Goal: Task Accomplishment & Management: Use online tool/utility

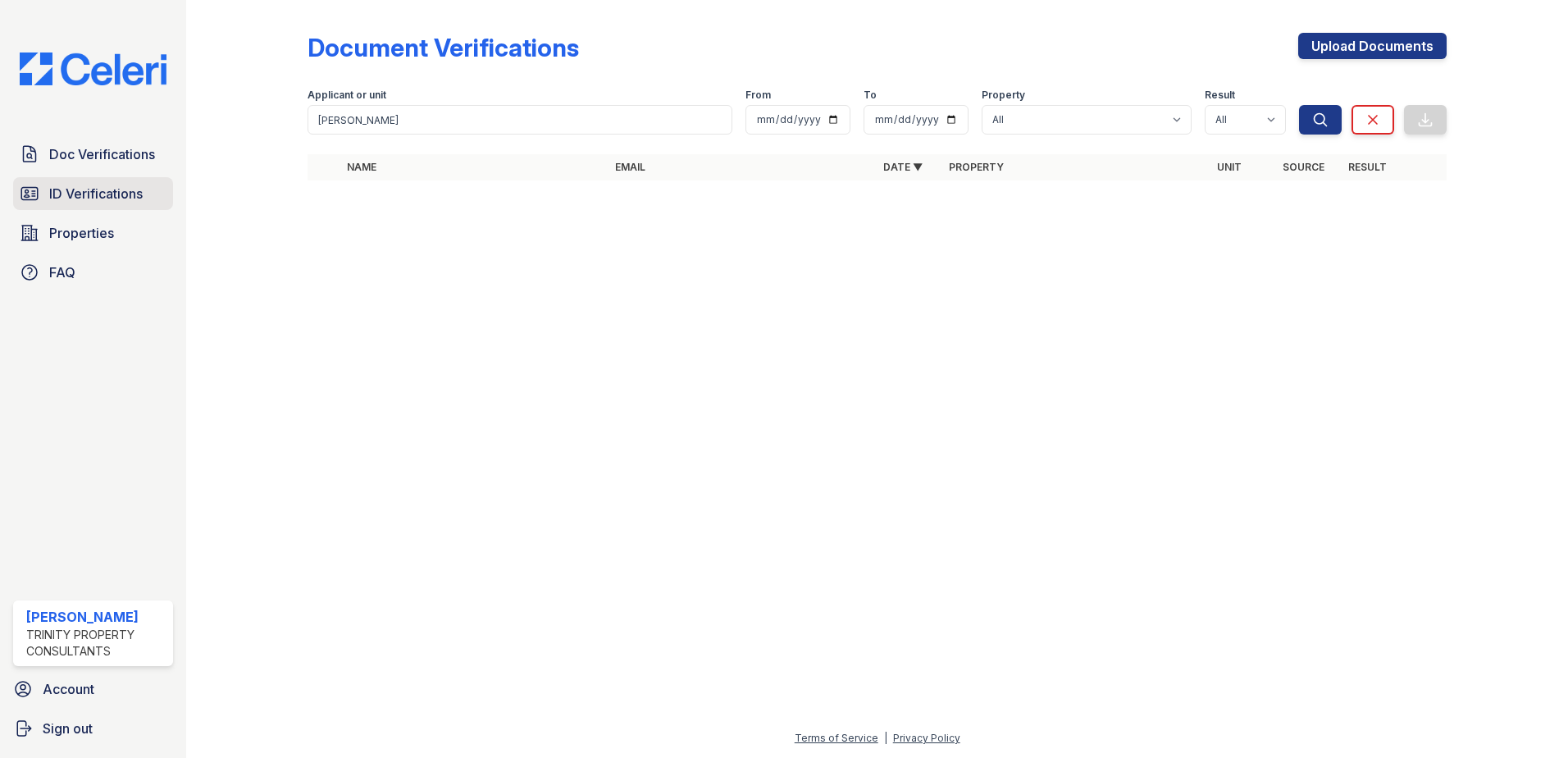
drag, startPoint x: 0, startPoint y: 0, endPoint x: 114, endPoint y: 198, distance: 228.5
click at [114, 198] on span "ID Verifications" at bounding box center [96, 194] width 93 height 20
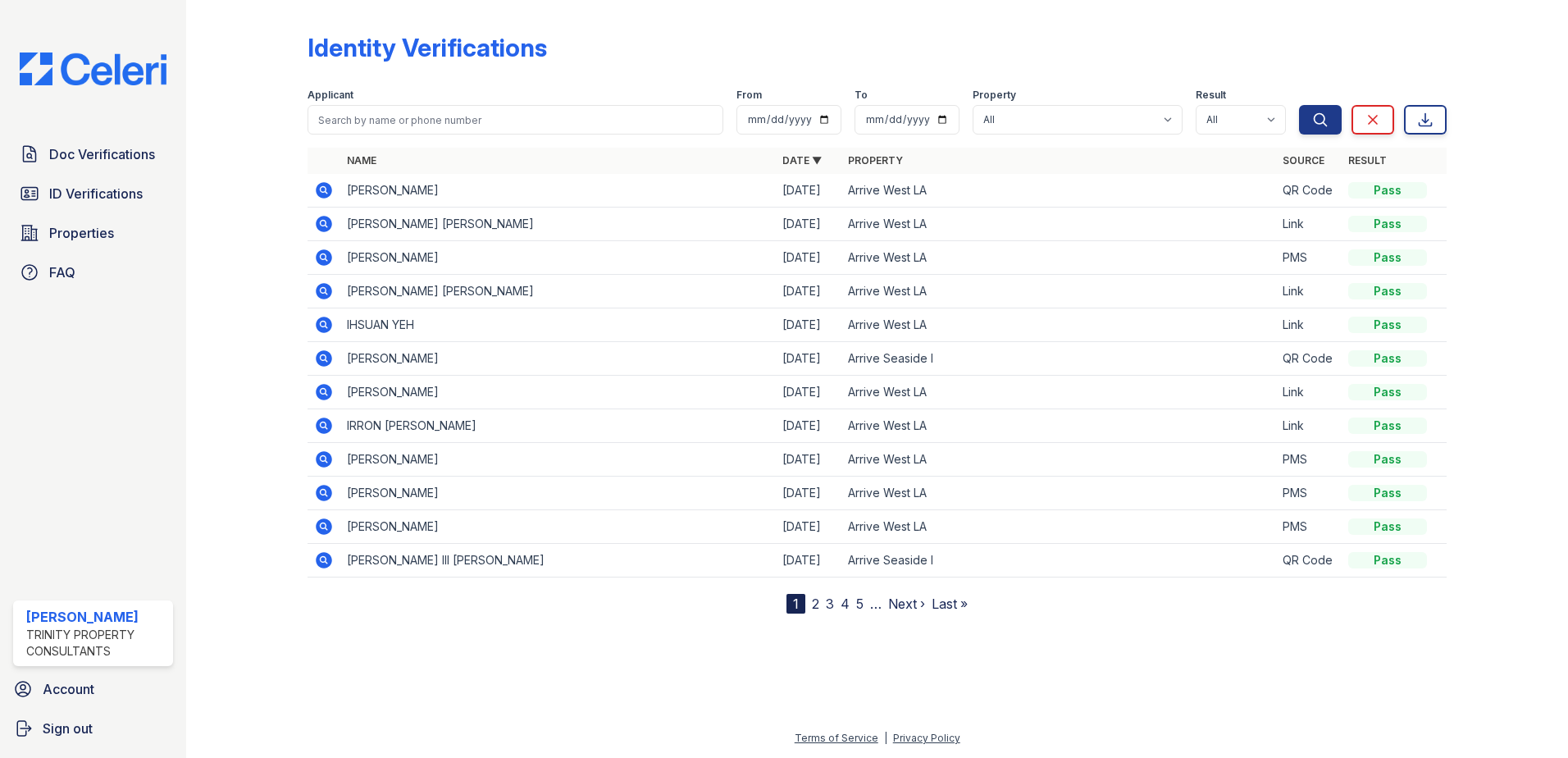
click at [392, 137] on form "Applicant From To Property All Arrive Seaside Apartment Collection Arrive Seasi…" at bounding box center [877, 108] width 1139 height 66
click at [395, 119] on input "search" at bounding box center [516, 119] width 416 height 30
type input "irron"
click at [1299, 105] on button "Search" at bounding box center [1320, 119] width 43 height 30
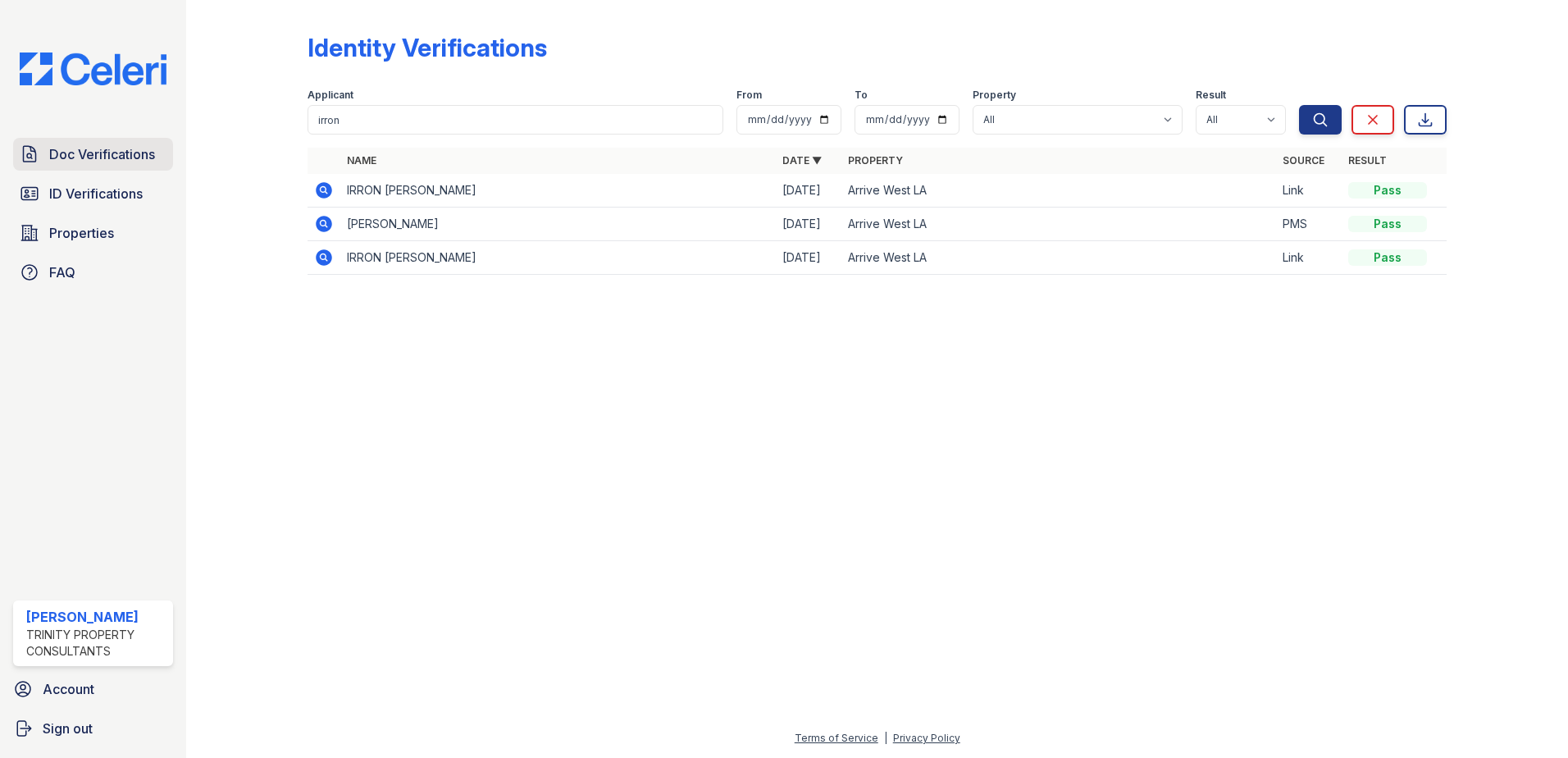
click at [150, 154] on span "Doc Verifications" at bounding box center [102, 154] width 106 height 20
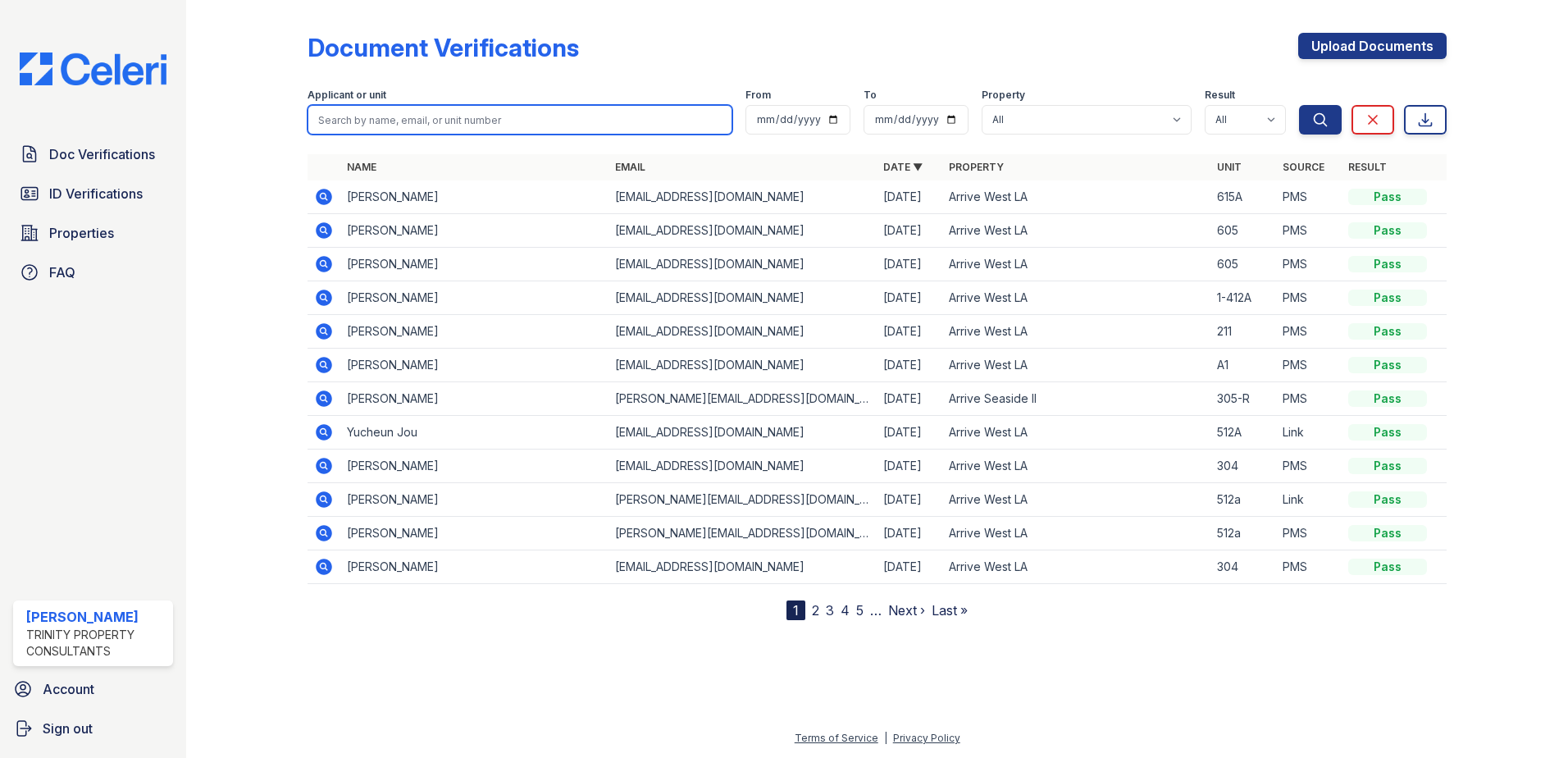
click at [384, 116] on input "search" at bounding box center [520, 119] width 425 height 30
type input "irron"
click at [1299, 105] on button "Search" at bounding box center [1320, 119] width 43 height 30
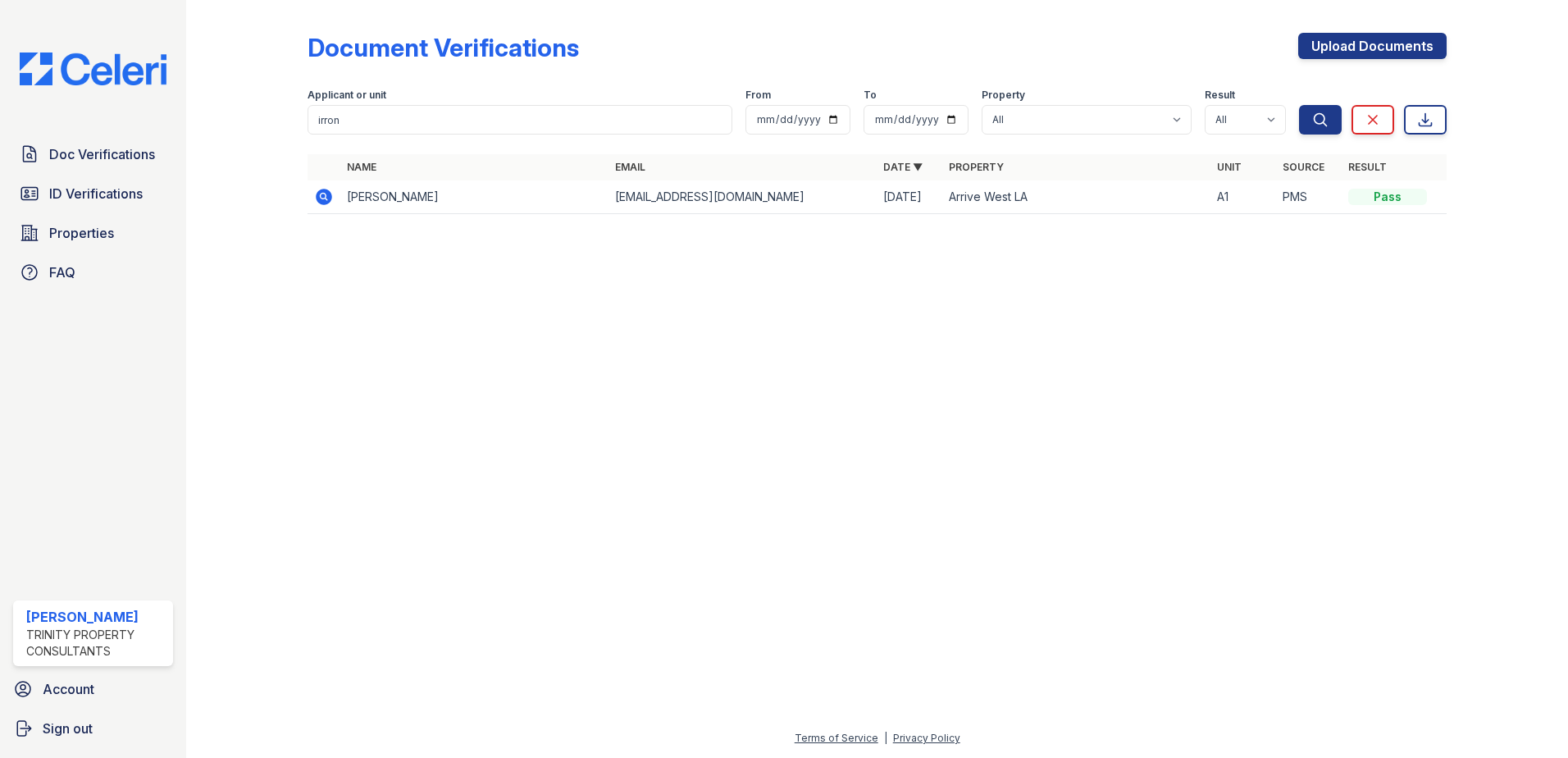
click at [323, 200] on icon at bounding box center [323, 196] width 16 height 16
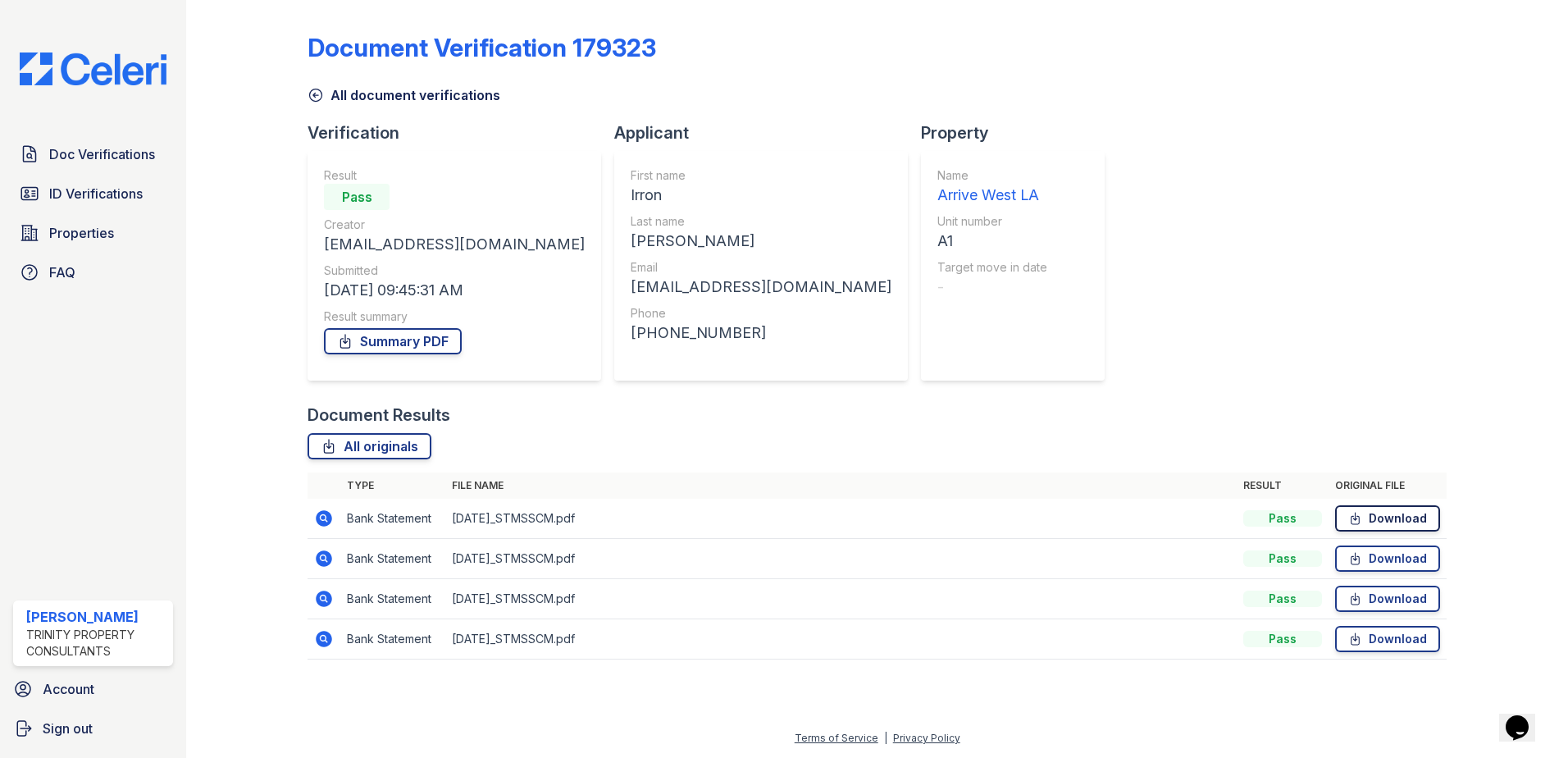
click at [1352, 510] on icon at bounding box center [1354, 518] width 14 height 16
click at [1381, 554] on link "Download" at bounding box center [1387, 559] width 105 height 27
